Goal: Complete application form

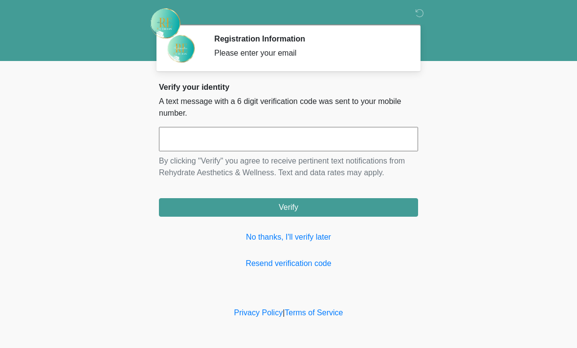
click at [212, 139] on input "text" at bounding box center [288, 139] width 259 height 24
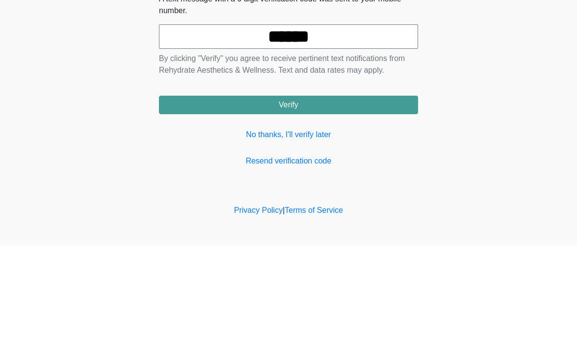
type input "******"
click at [353, 198] on button "Verify" at bounding box center [288, 207] width 259 height 19
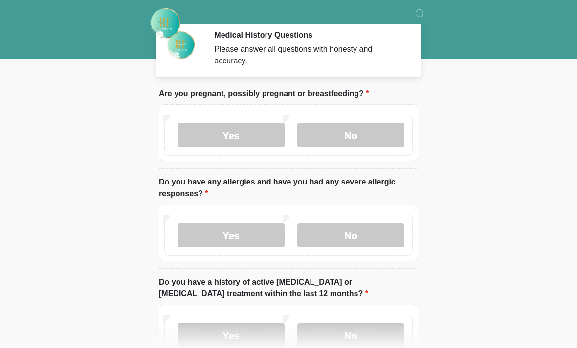
scroll to position [4, 0]
click at [378, 134] on label "No" at bounding box center [350, 135] width 107 height 24
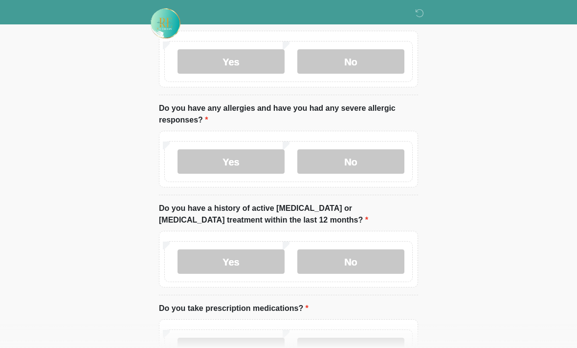
scroll to position [79, 0]
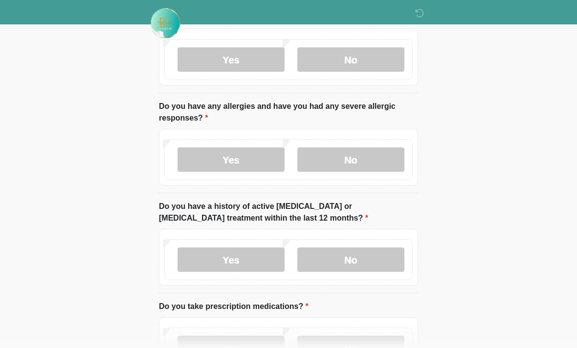
click at [365, 160] on label "No" at bounding box center [350, 160] width 107 height 24
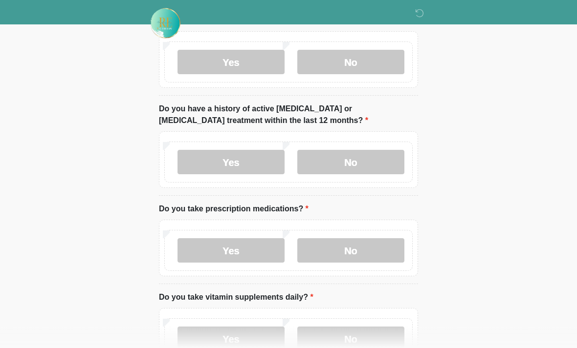
scroll to position [177, 0]
click at [372, 156] on label "No" at bounding box center [350, 162] width 107 height 24
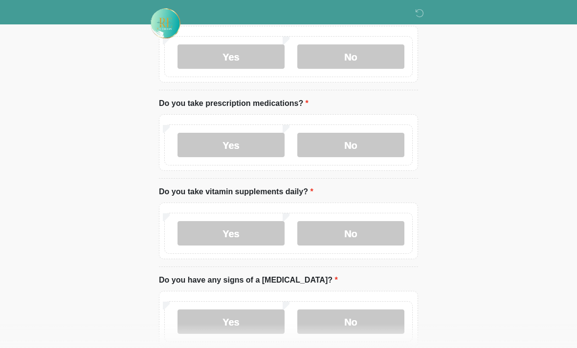
scroll to position [283, 0]
click at [247, 146] on label "Yes" at bounding box center [230, 145] width 107 height 24
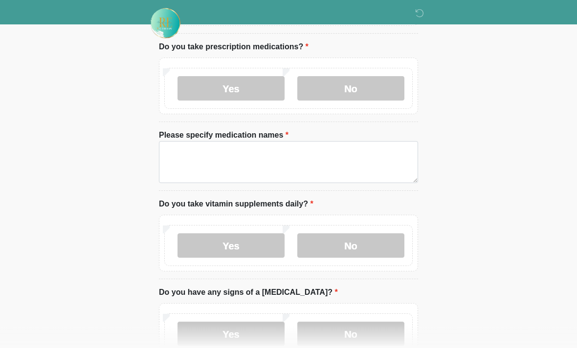
scroll to position [342, 0]
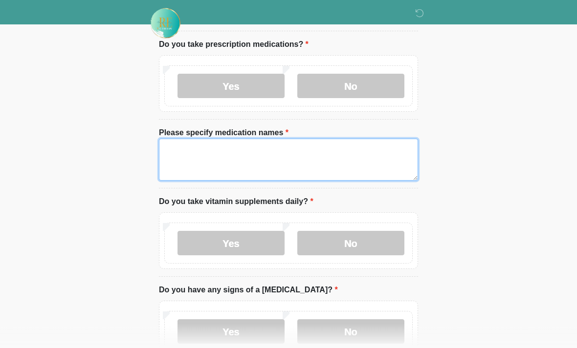
click at [267, 164] on textarea "Please specify medication names" at bounding box center [288, 160] width 259 height 42
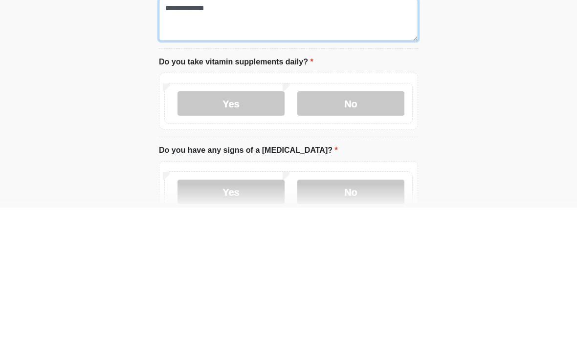
type textarea "**********"
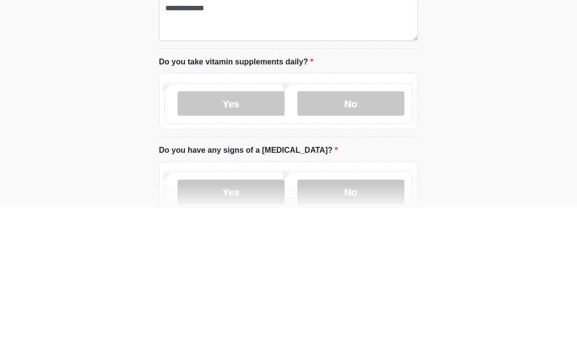
click at [368, 232] on label "No" at bounding box center [350, 244] width 107 height 24
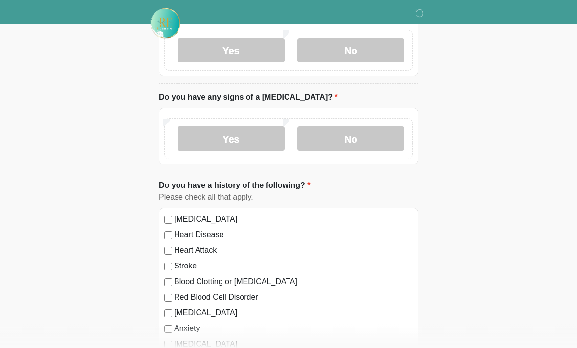
scroll to position [539, 0]
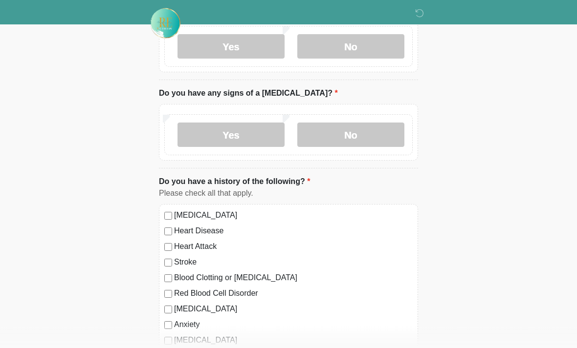
click at [375, 136] on label "No" at bounding box center [350, 135] width 107 height 24
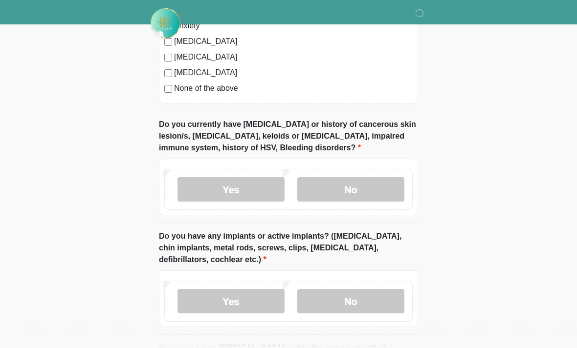
scroll to position [840, 0]
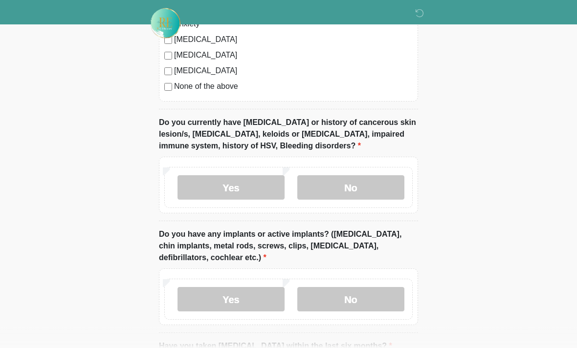
click at [354, 189] on label "No" at bounding box center [350, 188] width 107 height 24
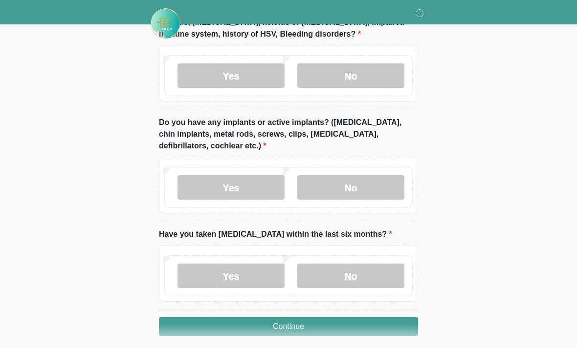
scroll to position [959, 0]
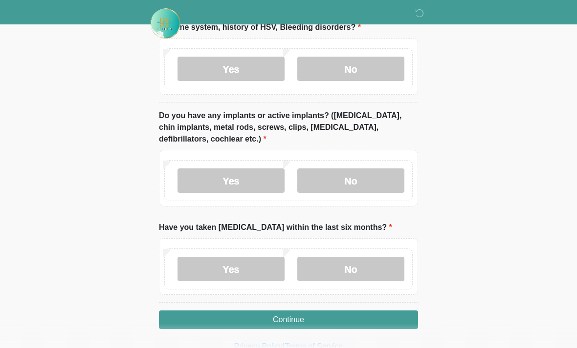
click at [359, 176] on label "No" at bounding box center [350, 181] width 107 height 24
click at [367, 276] on label "No" at bounding box center [350, 269] width 107 height 24
click at [346, 324] on button "Continue" at bounding box center [288, 320] width 259 height 19
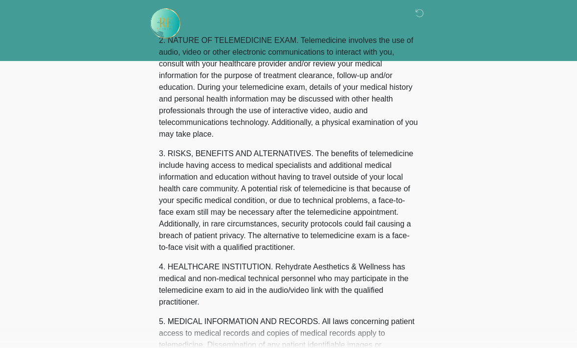
scroll to position [0, 0]
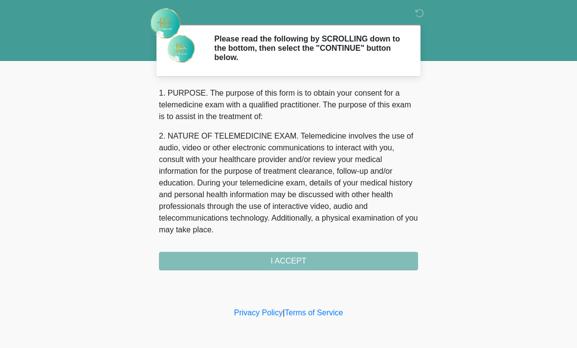
click at [324, 266] on div "1. PURPOSE. The purpose of this form is to obtain your consent for a telemedici…" at bounding box center [288, 178] width 259 height 183
click at [315, 254] on div "1. PURPOSE. The purpose of this form is to obtain your consent for a telemedici…" at bounding box center [288, 178] width 259 height 183
click at [298, 263] on div "1. PURPOSE. The purpose of this form is to obtain your consent for a telemedici…" at bounding box center [288, 178] width 259 height 183
click at [308, 267] on div "1. PURPOSE. The purpose of this form is to obtain your consent for a telemedici…" at bounding box center [288, 178] width 259 height 183
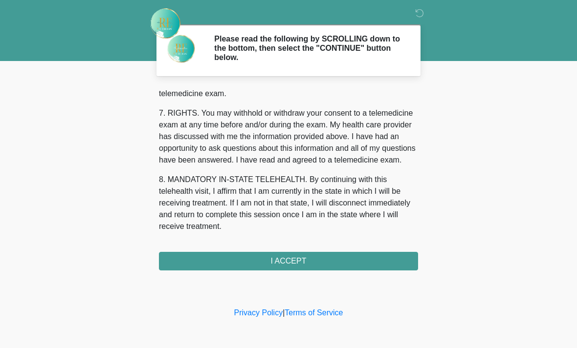
scroll to position [426, 0]
click at [304, 263] on button "I ACCEPT" at bounding box center [288, 261] width 259 height 19
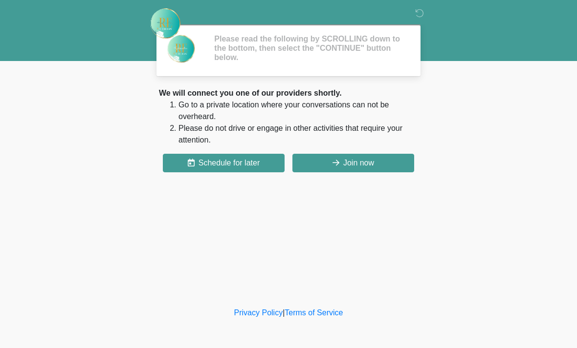
click at [294, 265] on div "‎ ‎ Please read the following by SCROLLING down to the bottom, then select the …" at bounding box center [288, 153] width 293 height 286
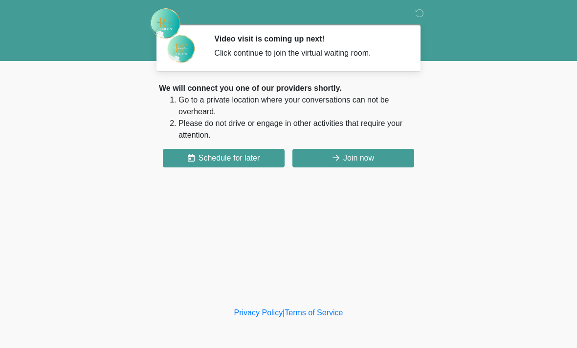
click at [363, 152] on button "Join now" at bounding box center [353, 158] width 122 height 19
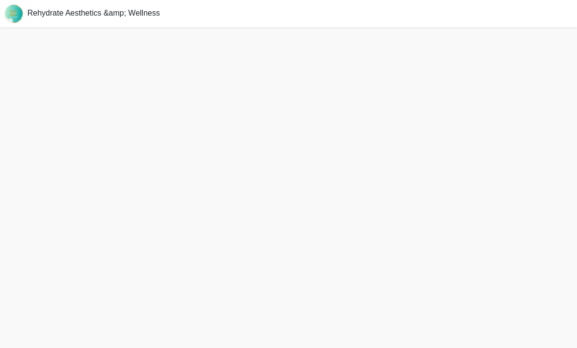
scroll to position [3, 0]
